Goal: Check status: Check status

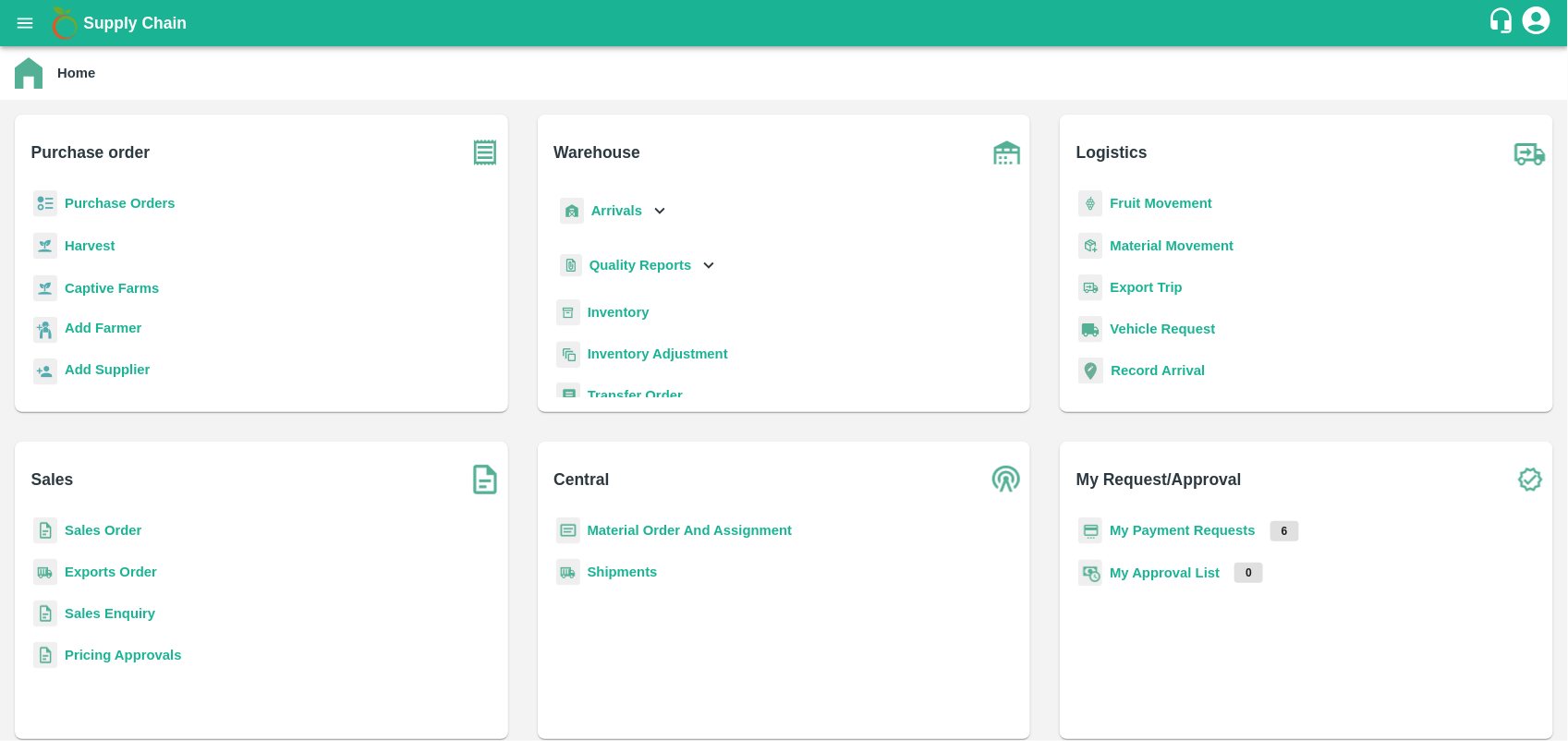
click at [1194, 534] on b "My Payment Requests" at bounding box center [1183, 530] width 146 height 15
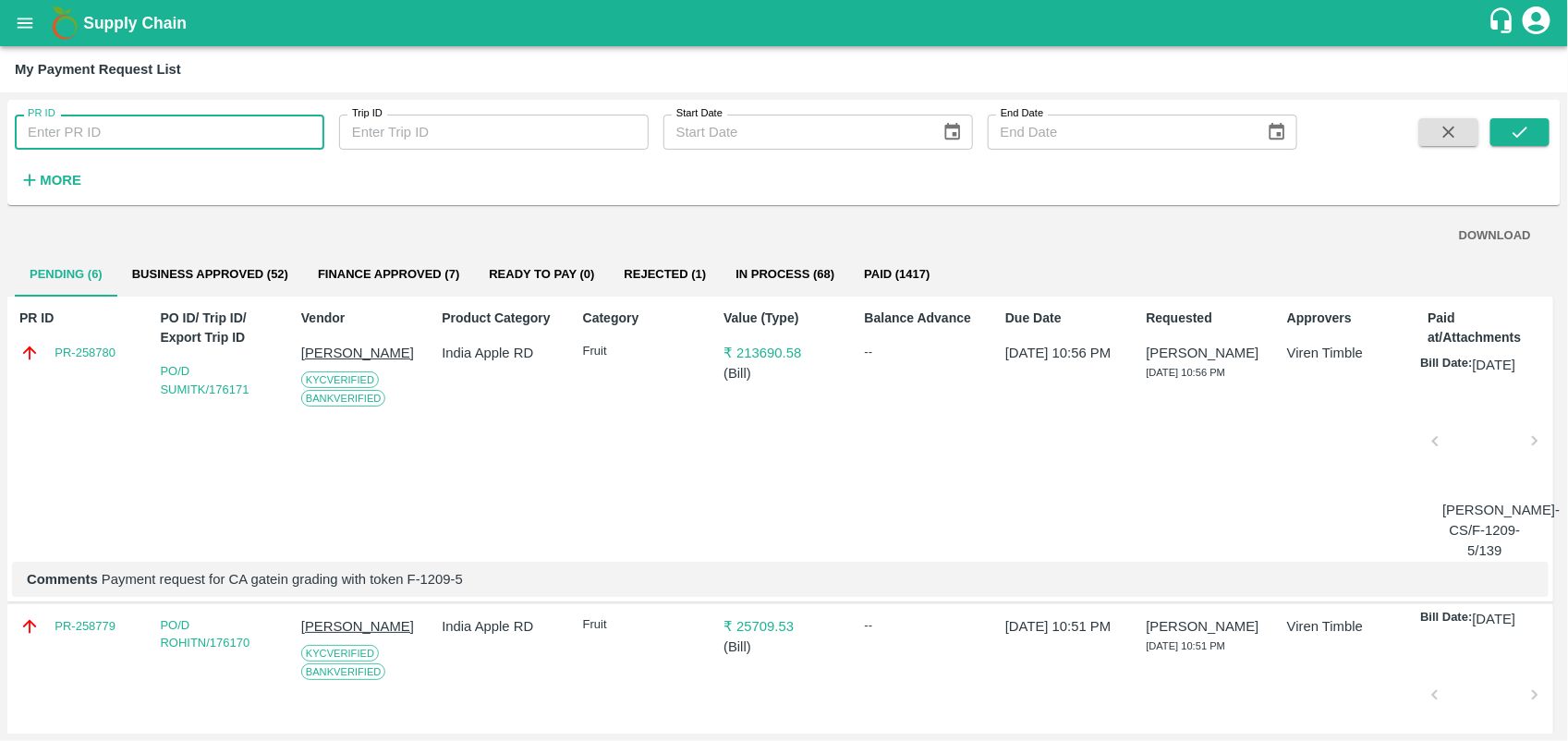
click at [86, 131] on input "PR ID" at bounding box center [170, 132] width 309 height 35
type input "257391"
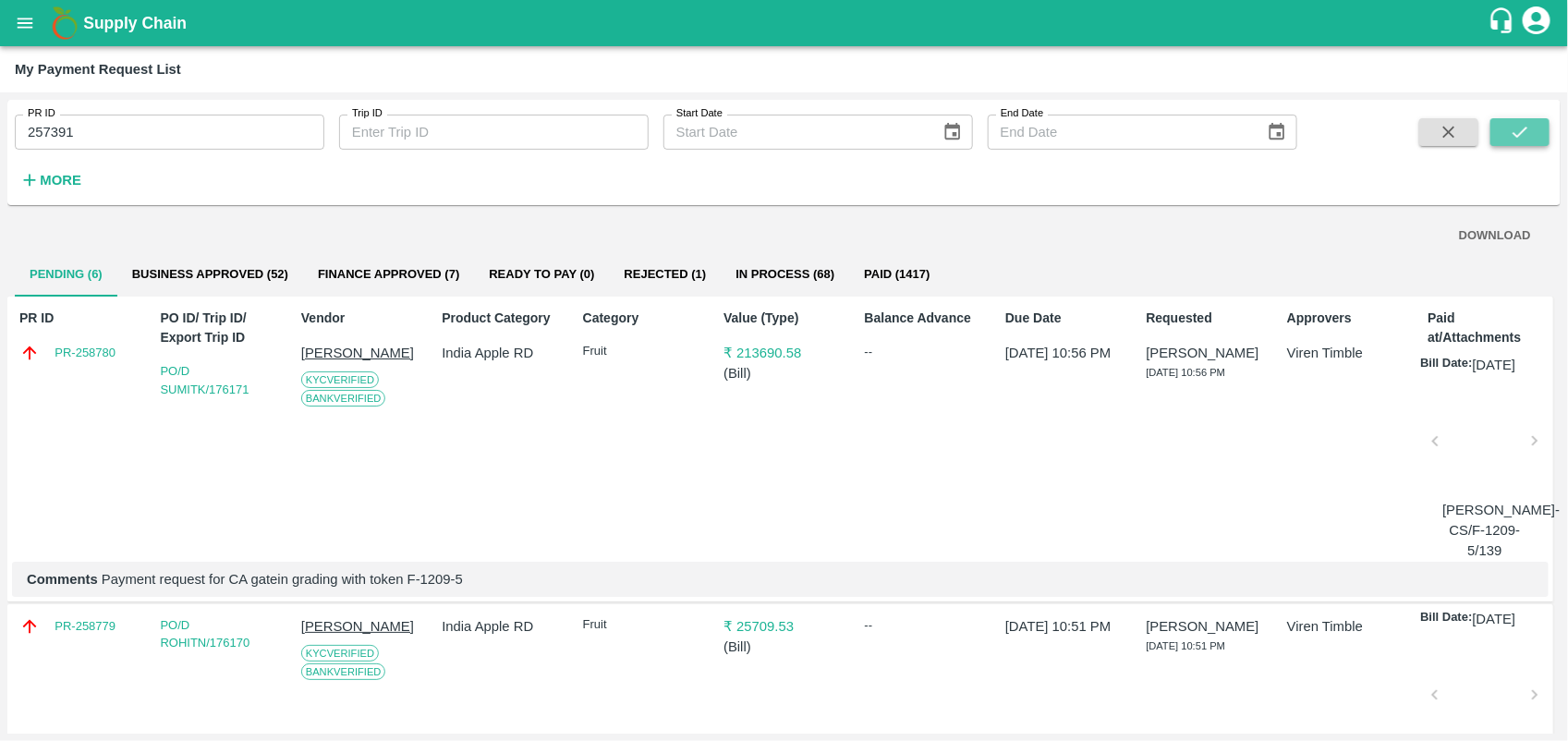
click at [1495, 139] on button "submit" at bounding box center [1520, 132] width 59 height 28
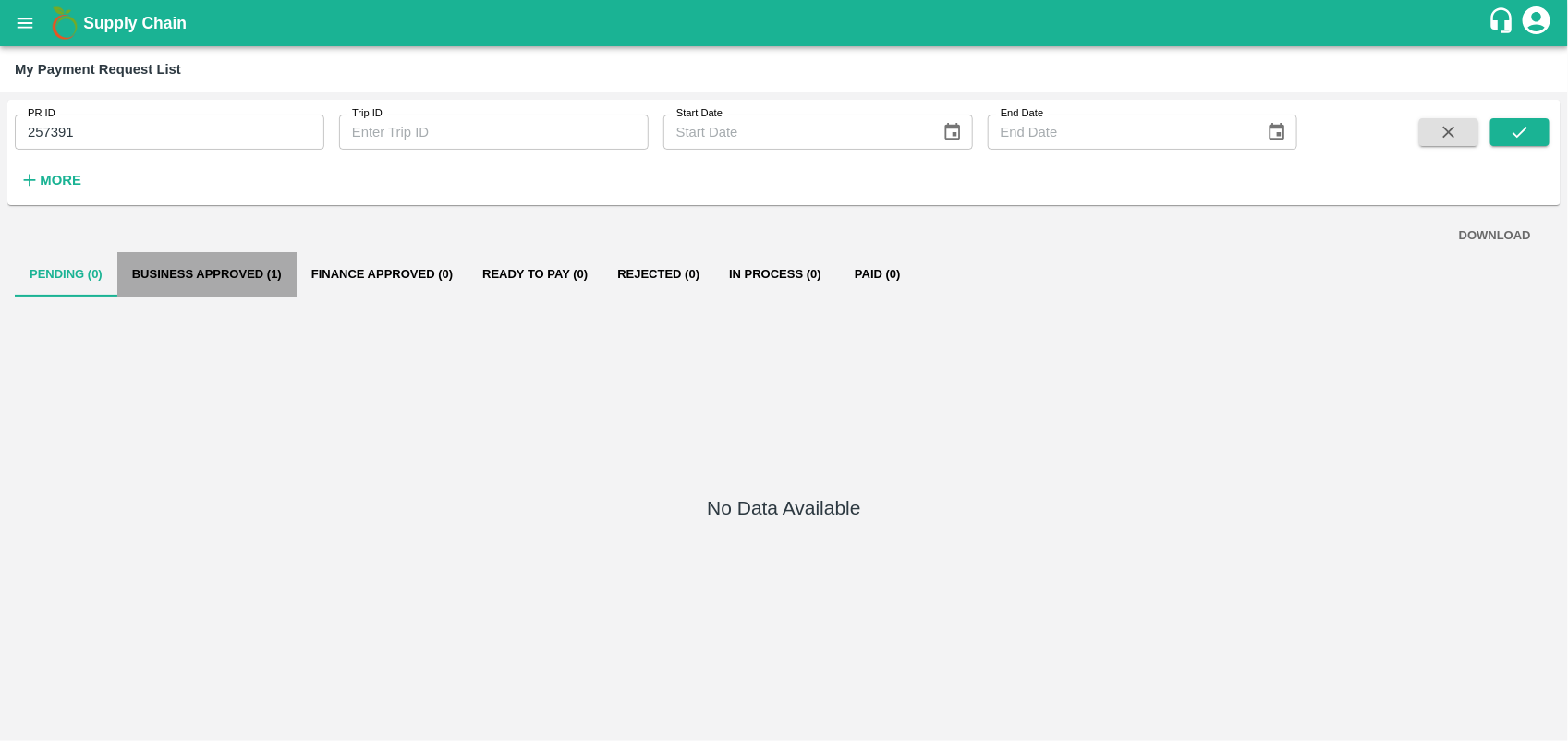
click at [182, 283] on button "Business Approved (1)" at bounding box center [207, 274] width 179 height 45
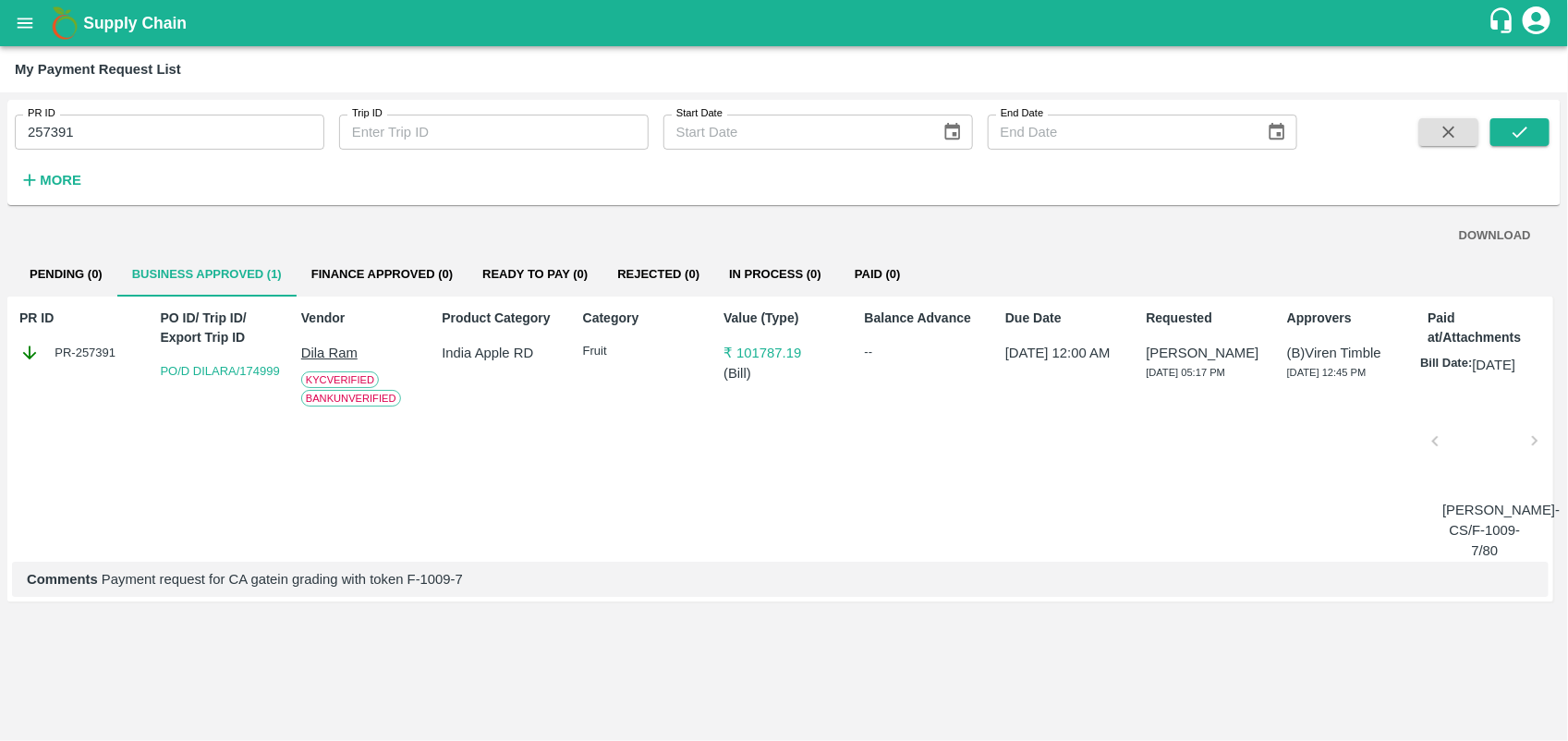
click at [335, 348] on p "Dila Ram" at bounding box center [362, 352] width 121 height 20
click at [339, 352] on p "Dila Ram" at bounding box center [362, 352] width 121 height 20
click at [1476, 453] on div at bounding box center [1484, 446] width 84 height 98
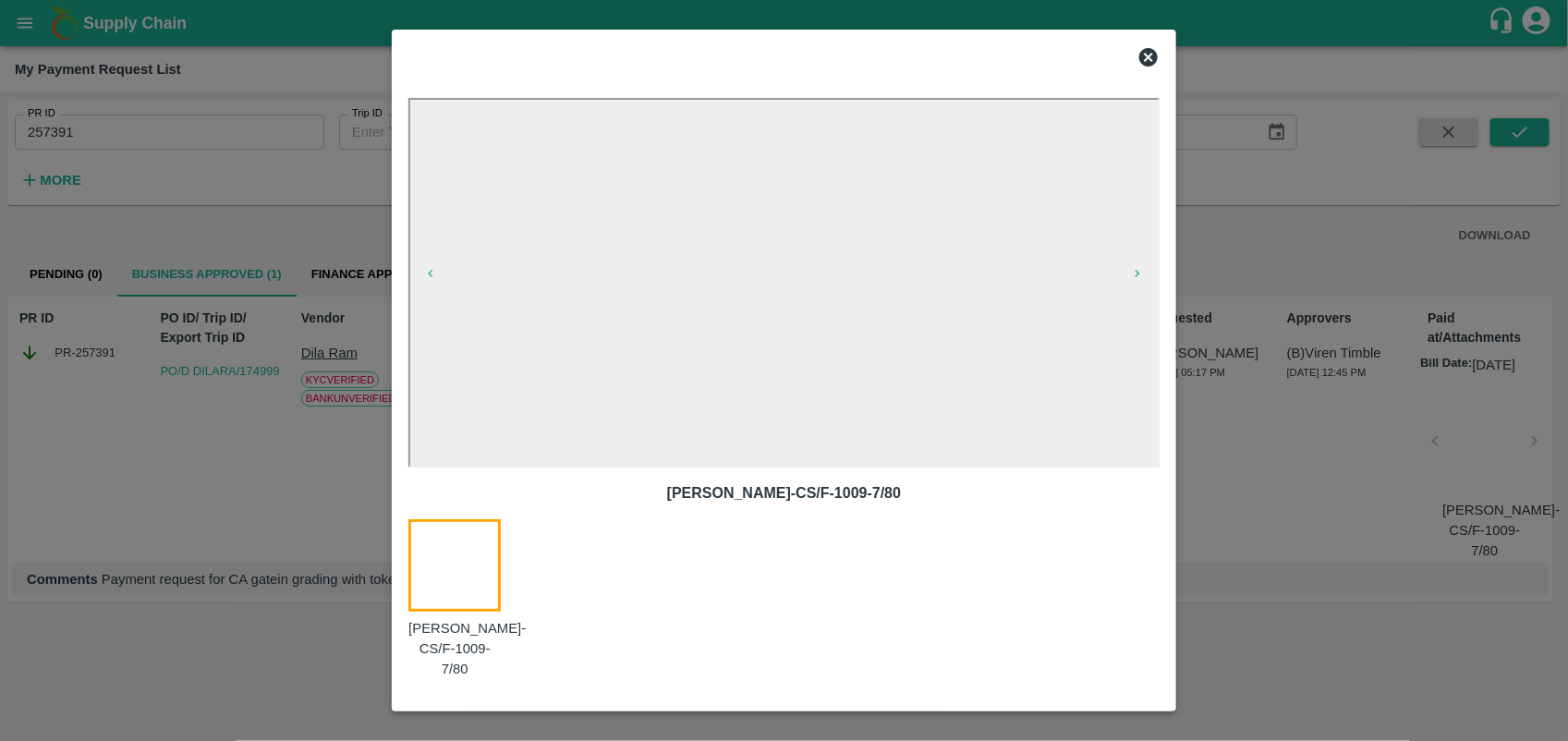
click at [451, 573] on div at bounding box center [466, 599] width 115 height 160
